Goal: Information Seeking & Learning: Learn about a topic

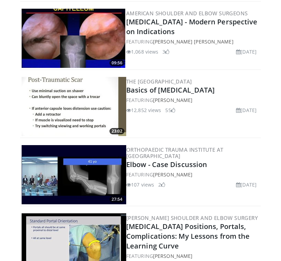
scroll to position [1591, 0]
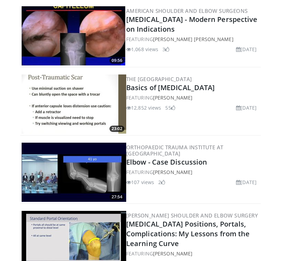
click at [85, 107] on img at bounding box center [74, 103] width 104 height 59
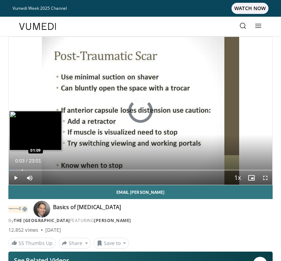
click at [22, 170] on div "Progress Bar" at bounding box center [22, 170] width 1 height 1
click at [30, 170] on div "Progress Bar" at bounding box center [30, 170] width 1 height 1
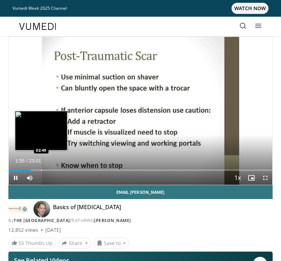
click at [41, 170] on div "Progress Bar" at bounding box center [34, 170] width 18 height 1
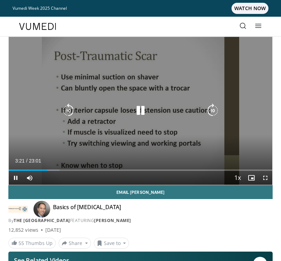
click at [139, 109] on icon "Video Player" at bounding box center [140, 111] width 14 height 14
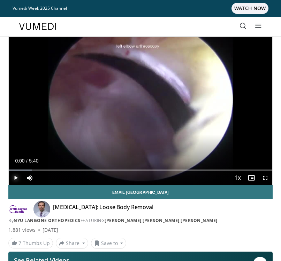
click at [14, 179] on span "Video Player" at bounding box center [16, 178] width 14 height 14
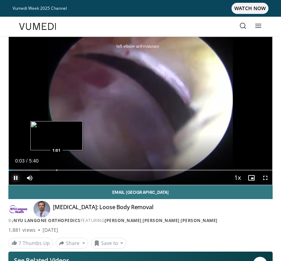
click at [56, 168] on div "Loaded : 11.63% 0:03 1:01" at bounding box center [140, 167] width 263 height 7
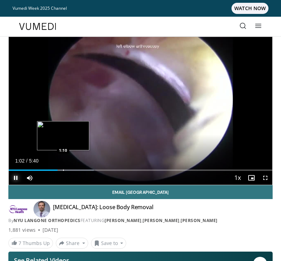
click at [63, 170] on div "Progress Bar" at bounding box center [63, 170] width 1 height 1
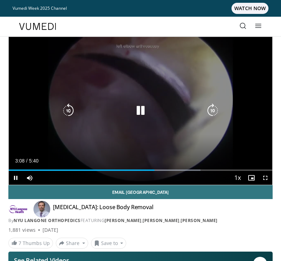
click at [143, 110] on icon "Video Player" at bounding box center [140, 111] width 14 height 14
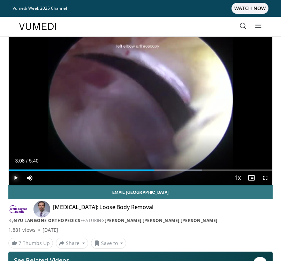
click at [16, 178] on span "Video Player" at bounding box center [16, 178] width 14 height 14
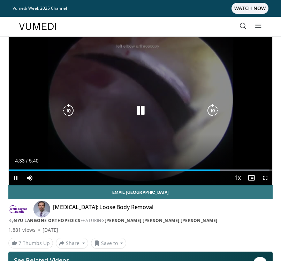
click at [261, 58] on div "10 seconds Tap to unmute" at bounding box center [140, 111] width 263 height 148
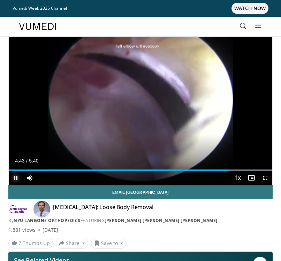
click at [15, 177] on span "Video Player" at bounding box center [16, 178] width 14 height 14
click at [15, 180] on span "Video Player" at bounding box center [16, 178] width 14 height 14
click at [20, 178] on span "Video Player" at bounding box center [16, 178] width 14 height 14
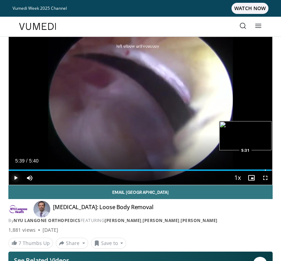
click at [265, 170] on div "Progress Bar" at bounding box center [265, 170] width 1 height 1
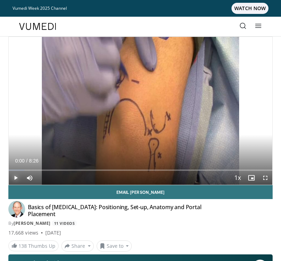
click at [17, 178] on span "Video Player" at bounding box center [16, 178] width 14 height 14
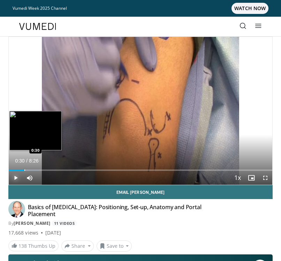
click at [24, 170] on div "Progress Bar" at bounding box center [24, 170] width 1 height 1
click at [19, 170] on div "Progress Bar" at bounding box center [19, 170] width 1 height 1
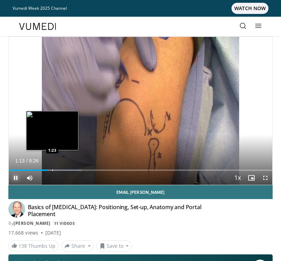
click at [52, 169] on div "Loaded : 27.60% 1:14 1:23" at bounding box center [140, 167] width 263 height 7
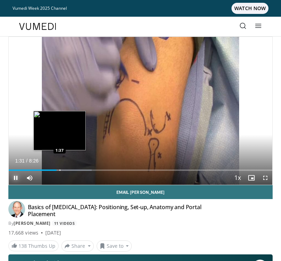
click at [60, 168] on div "Loaded : 31.54% 1:31 1:37" at bounding box center [140, 167] width 263 height 7
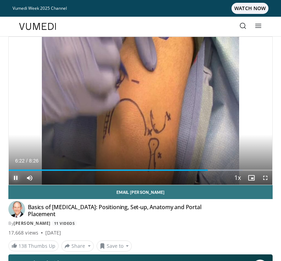
click at [16, 178] on span "Video Player" at bounding box center [16, 178] width 14 height 14
click at [17, 177] on span "Video Player" at bounding box center [16, 178] width 14 height 14
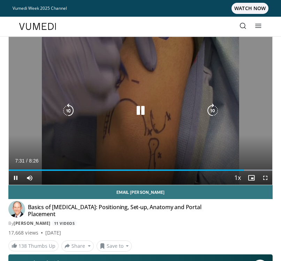
click at [141, 108] on icon "Video Player" at bounding box center [140, 111] width 14 height 14
click at [65, 110] on icon "Video Player" at bounding box center [68, 111] width 14 height 14
click at [71, 109] on icon "Video Player" at bounding box center [68, 111] width 14 height 14
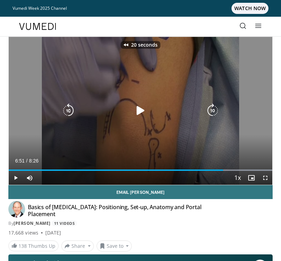
click at [135, 113] on icon "Video Player" at bounding box center [140, 111] width 14 height 14
click at [140, 110] on icon "Video Player" at bounding box center [140, 111] width 14 height 14
